Goal: Check status

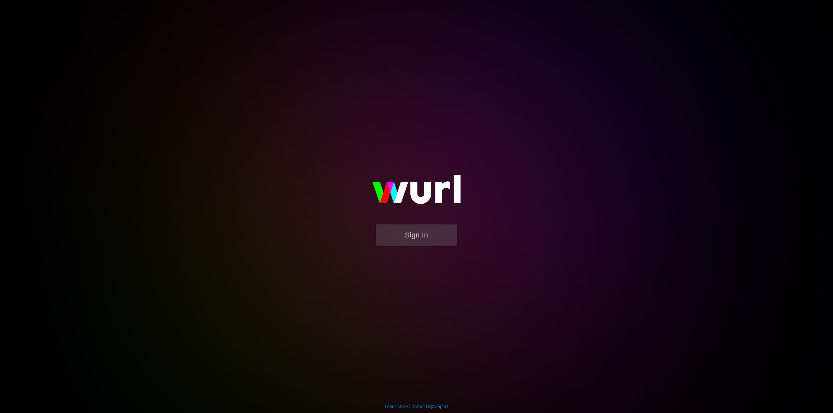
click at [423, 243] on button "Sign In" at bounding box center [416, 234] width 81 height 21
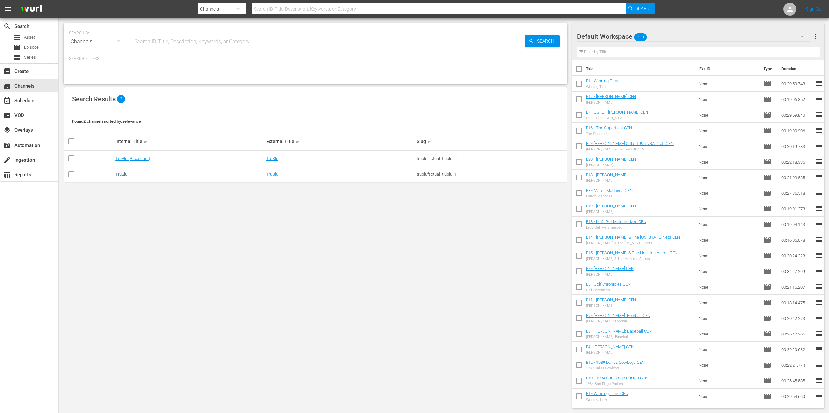
click at [115, 176] on link "TruBlu" at bounding box center [121, 174] width 12 height 5
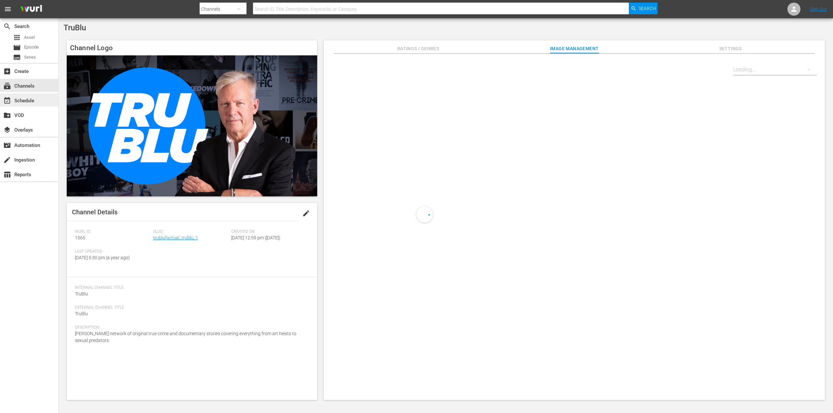
click at [27, 98] on div "event_available Schedule" at bounding box center [18, 100] width 36 height 6
